Goal: Check status: Check status

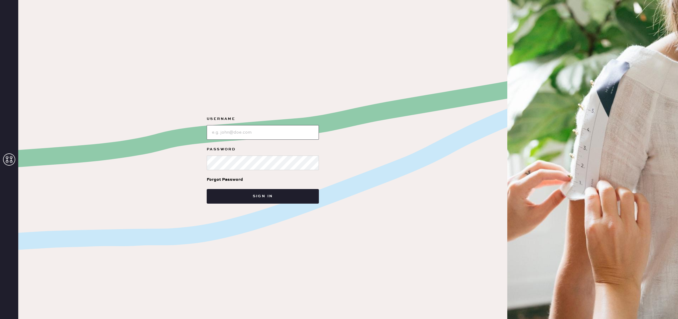
click at [262, 135] on input "loginName" at bounding box center [263, 132] width 112 height 15
type input "reformationsoho"
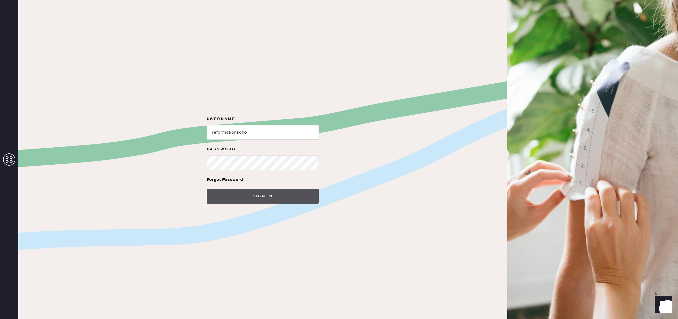
click at [275, 194] on button "Sign in" at bounding box center [263, 196] width 112 height 15
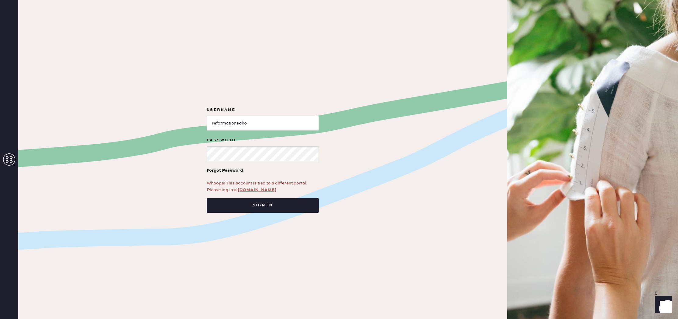
click at [266, 190] on link "[DOMAIN_NAME]" at bounding box center [257, 189] width 38 height 5
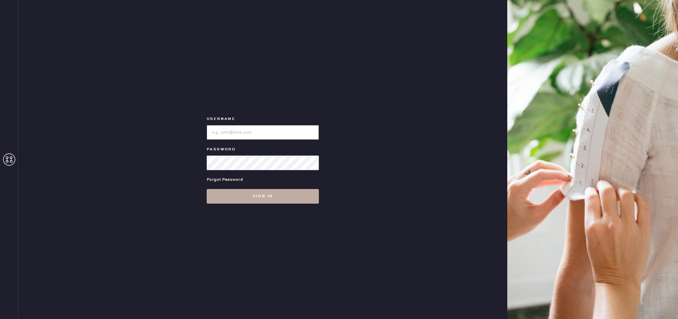
type input "reformationsoho"
click at [272, 197] on button "Sign in" at bounding box center [263, 196] width 112 height 15
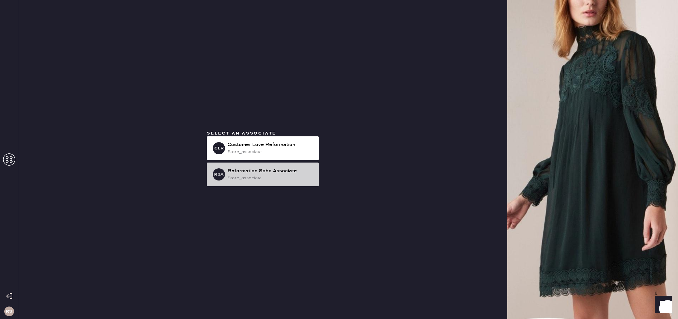
click at [303, 173] on div "Reformation Soho Associate" at bounding box center [270, 171] width 87 height 7
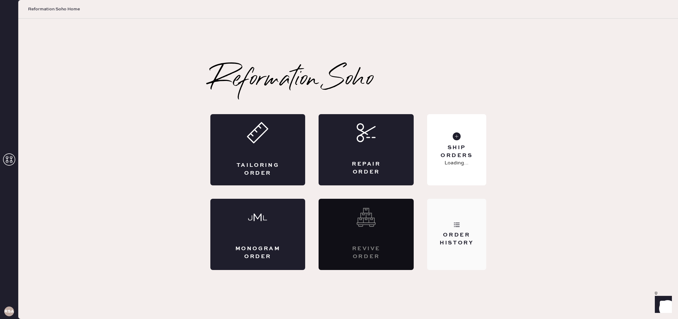
click at [484, 230] on div "Order History" at bounding box center [456, 234] width 59 height 71
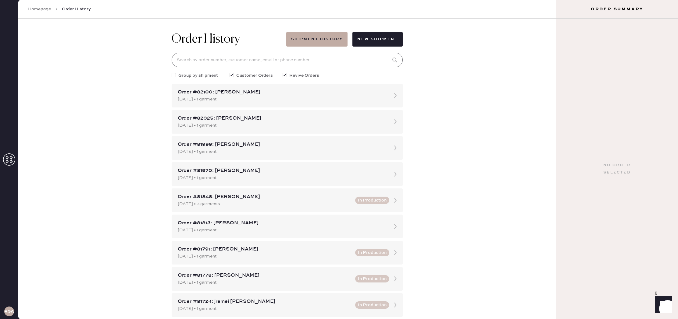
click at [310, 58] on input at bounding box center [287, 60] width 231 height 15
paste input "S27598984"
type input "S27598984"
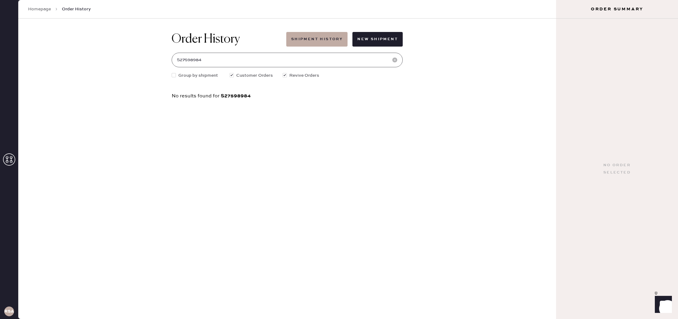
click at [353, 55] on input "S27598984" at bounding box center [287, 60] width 231 height 15
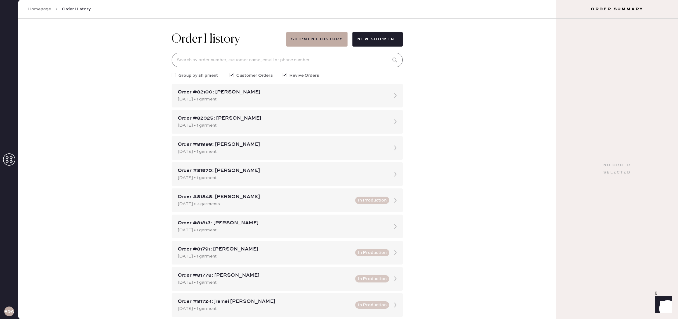
click at [243, 59] on input at bounding box center [287, 60] width 231 height 15
paste input "nivadrazin@icloud.com"
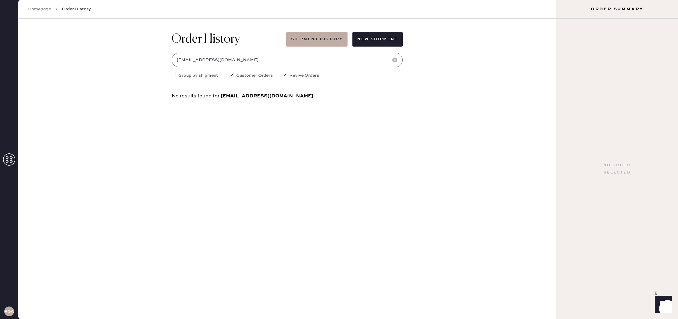
type input "nivadrazin@icloud.com"
click at [208, 73] on span "Group by shipment" at bounding box center [198, 75] width 40 height 7
click at [172, 73] on input "Group by shipment" at bounding box center [172, 72] width 0 height 0
click at [208, 73] on span "Group by shipment" at bounding box center [198, 75] width 40 height 7
click at [172, 73] on input "Group by shipment" at bounding box center [172, 72] width 0 height 0
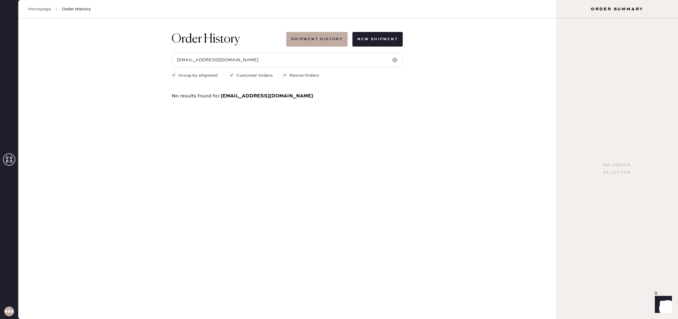
checkbox input "false"
click at [240, 75] on span "Customer Orders" at bounding box center [254, 75] width 37 height 7
click at [230, 73] on input "Customer Orders" at bounding box center [229, 72] width 0 height 0
checkbox input "false"
click at [315, 76] on span "Revive Orders" at bounding box center [304, 75] width 30 height 7
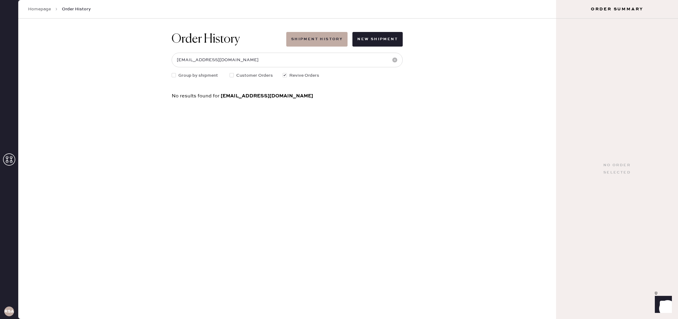
click at [283, 73] on input "Revive Orders" at bounding box center [283, 72] width 0 height 0
checkbox input "false"
click at [339, 63] on input "nivadrazin@icloud.com" at bounding box center [287, 60] width 231 height 15
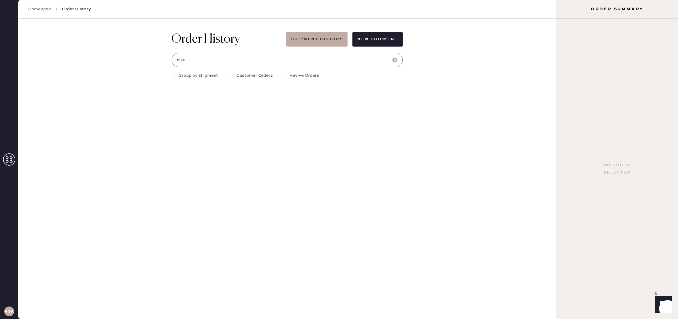
type input "niva"
